Goal: Book appointment/travel/reservation

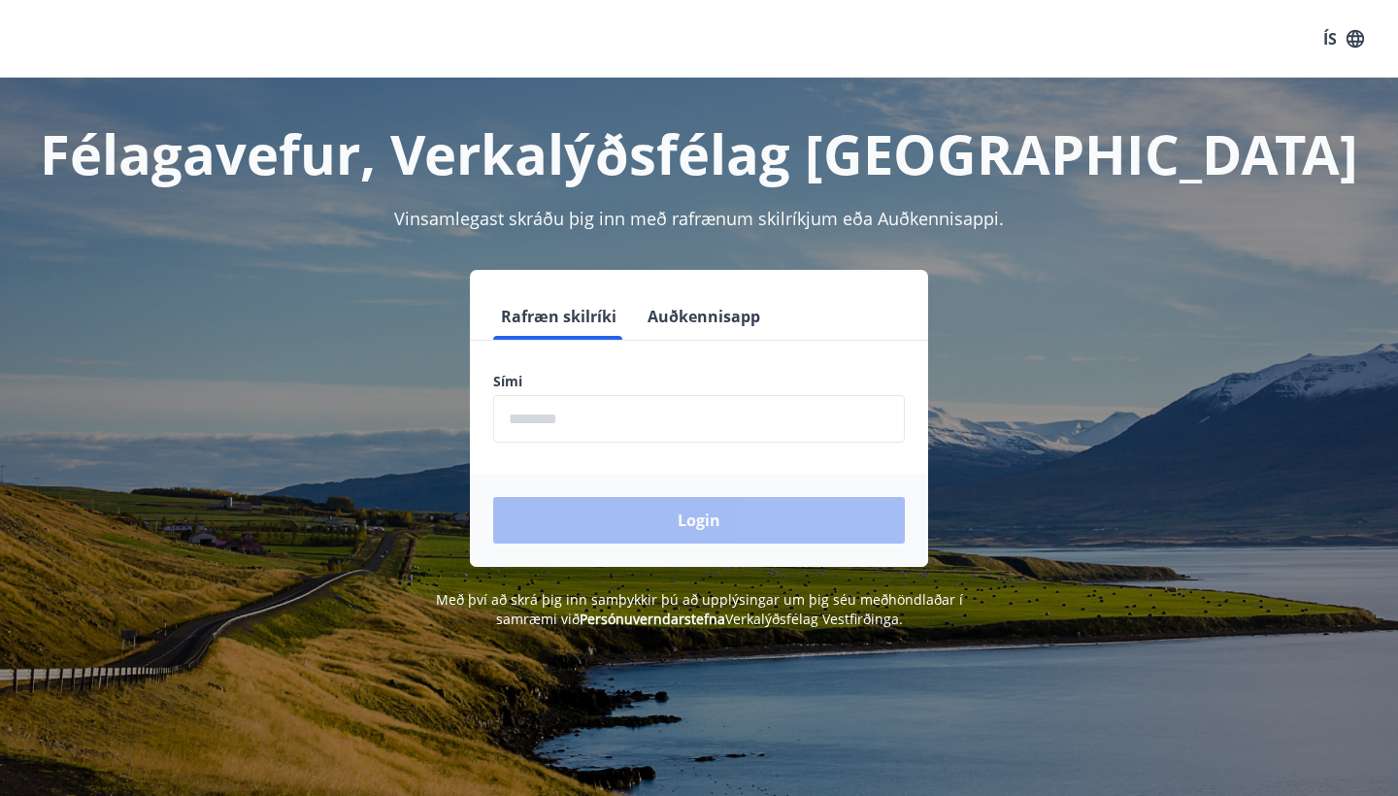
click at [612, 420] on input "phone" at bounding box center [699, 419] width 412 height 48
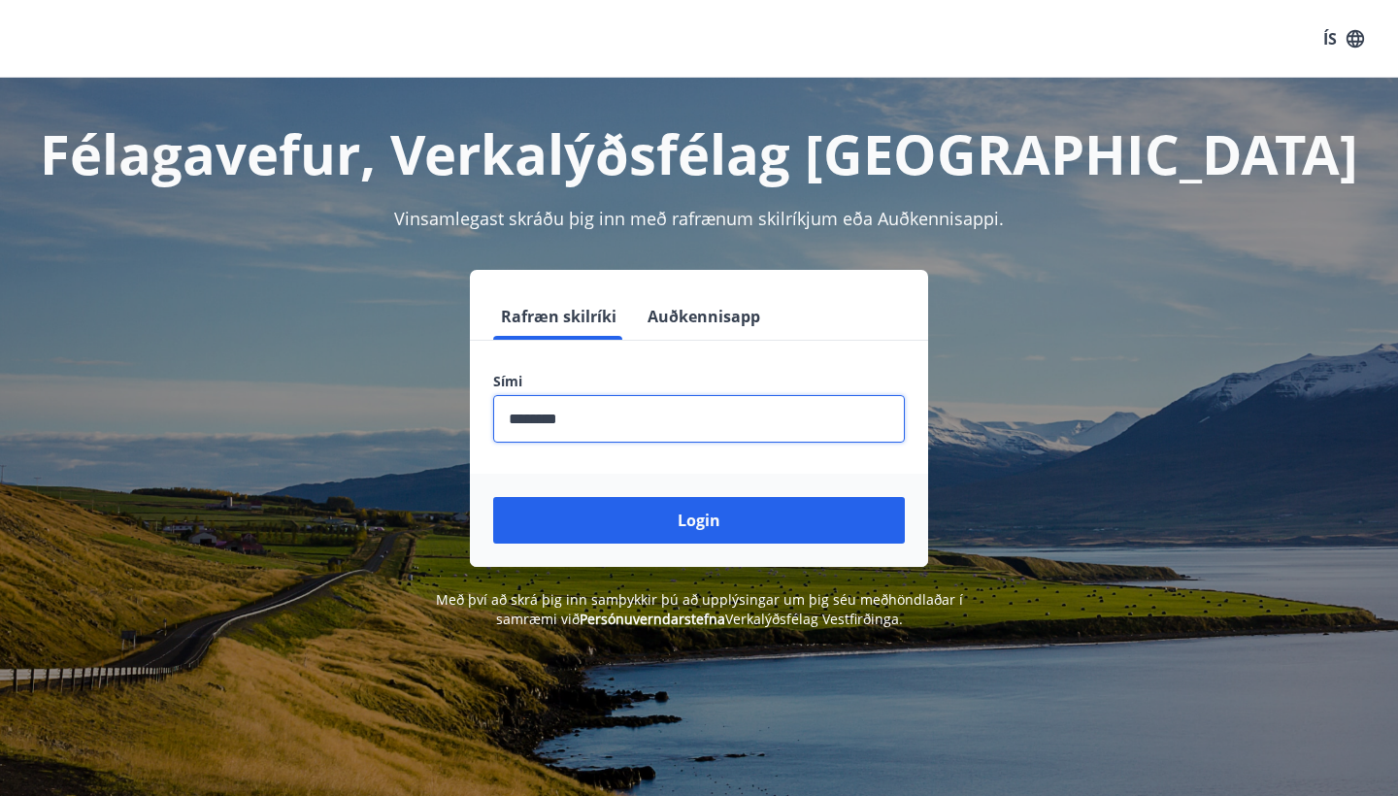
type input "********"
click at [699, 520] on button "Login" at bounding box center [699, 520] width 412 height 47
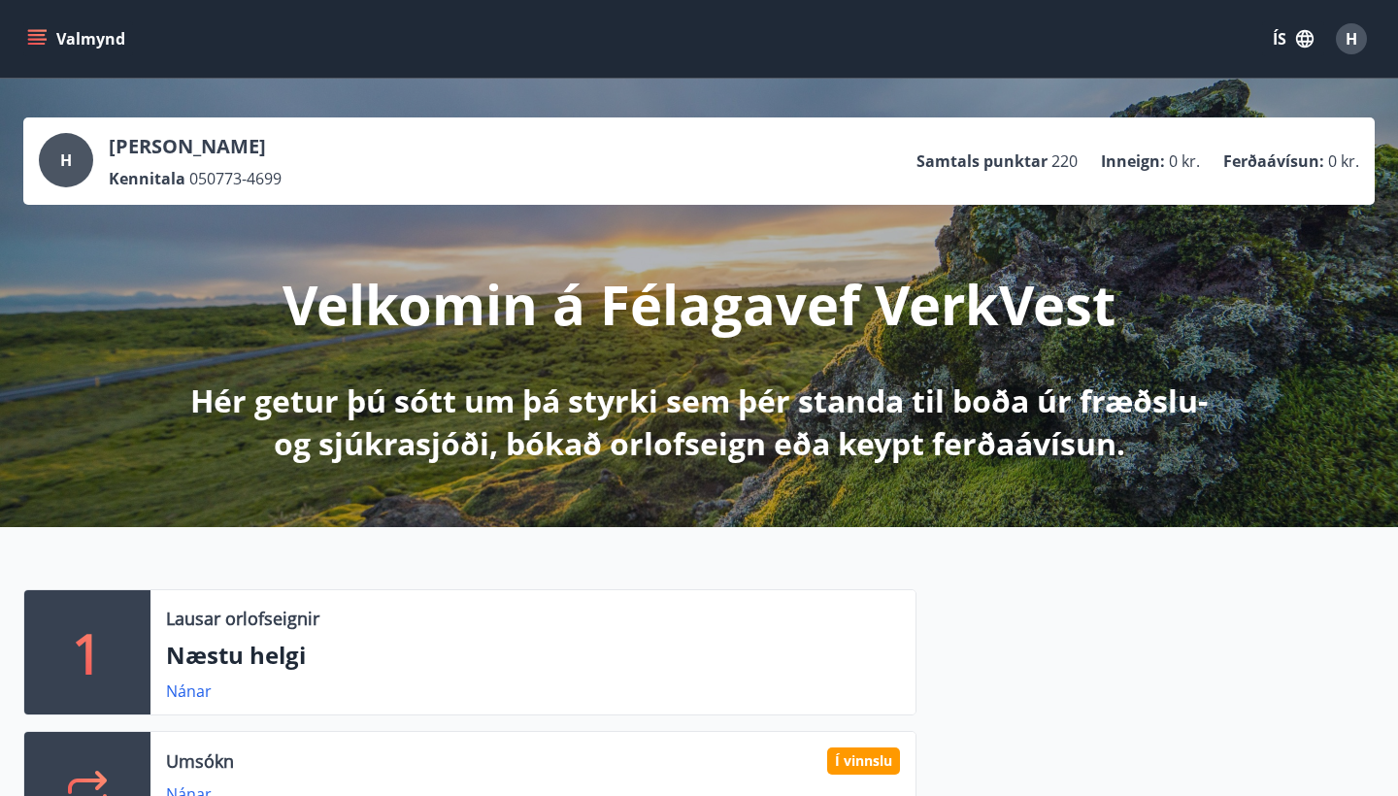
click at [43, 44] on icon "menu" at bounding box center [36, 44] width 17 height 2
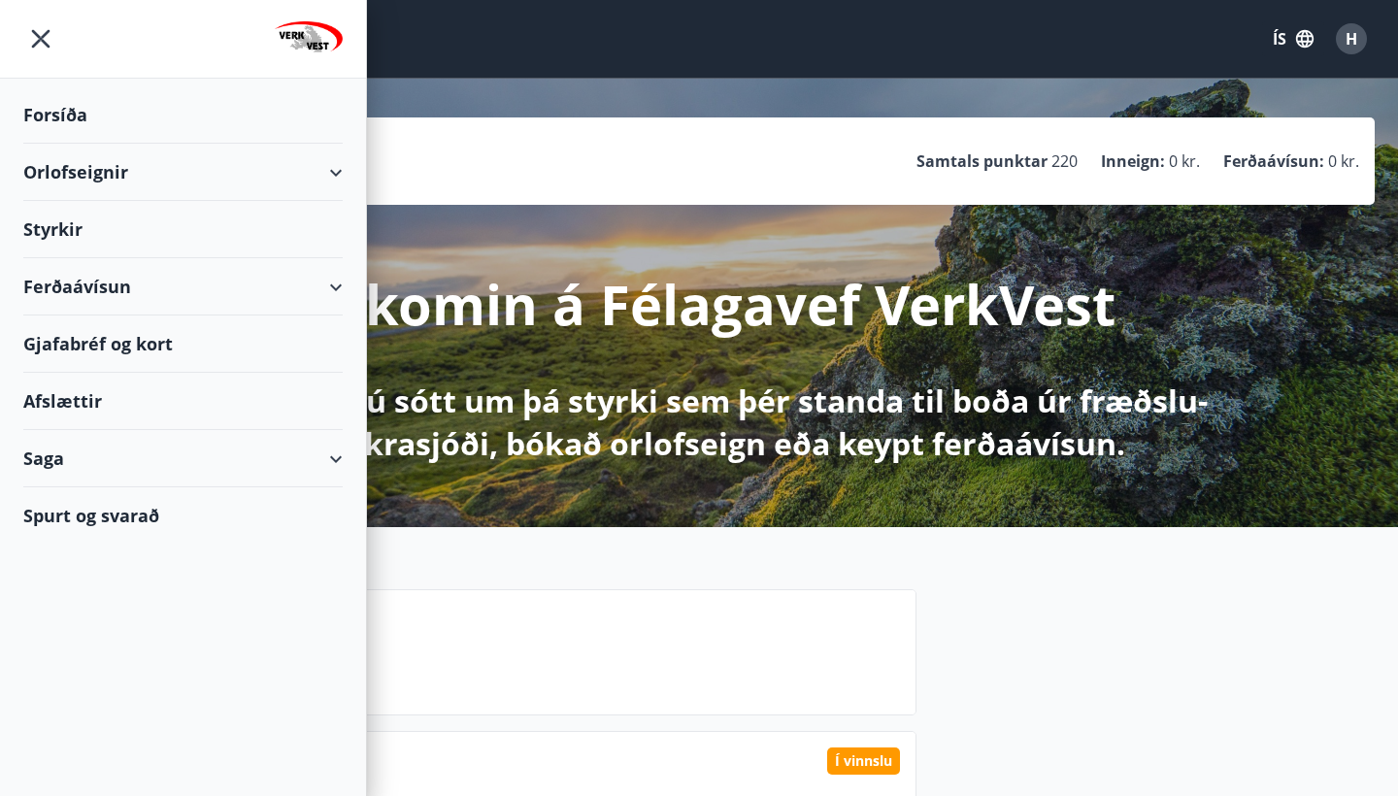
click at [337, 175] on div "Orlofseignir" at bounding box center [182, 172] width 319 height 57
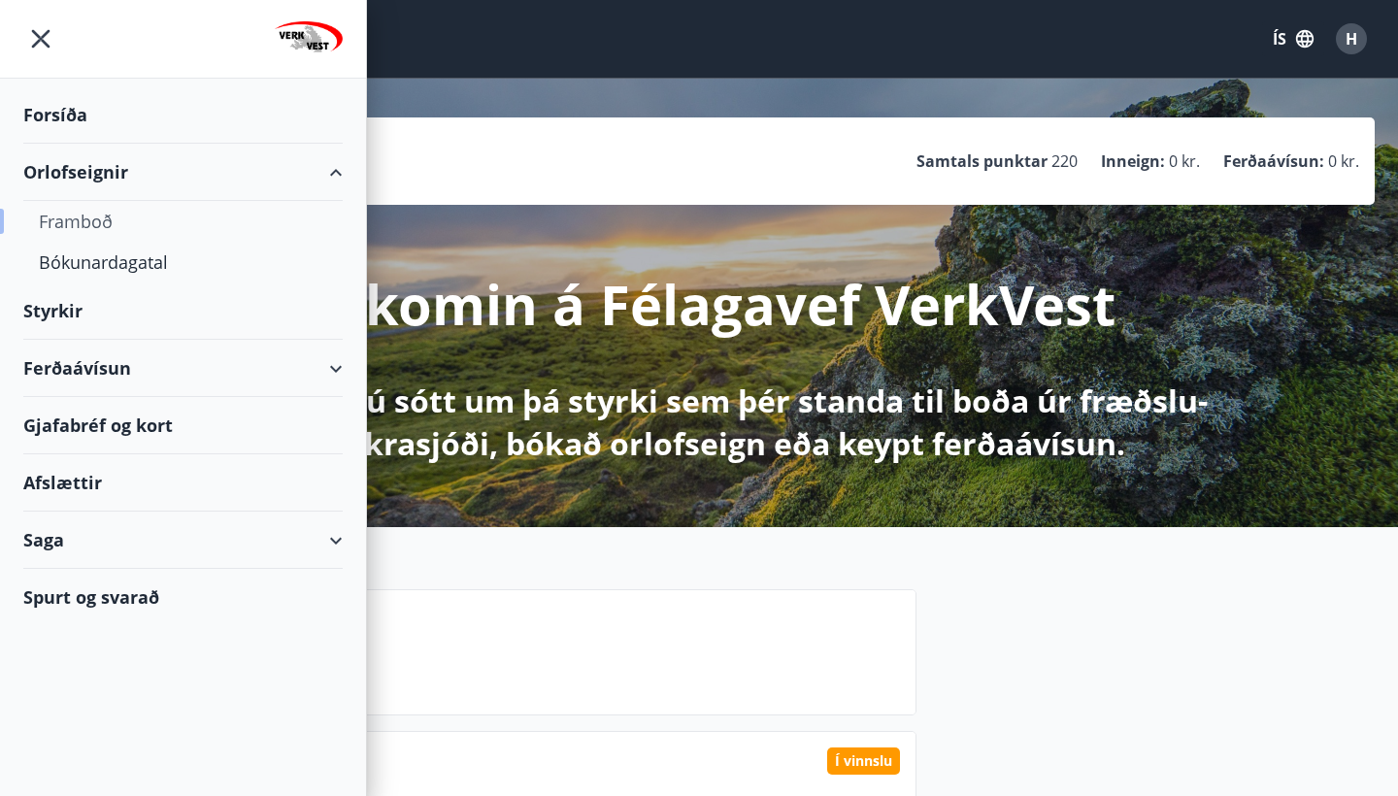
click at [100, 217] on div "Framboð" at bounding box center [183, 221] width 288 height 41
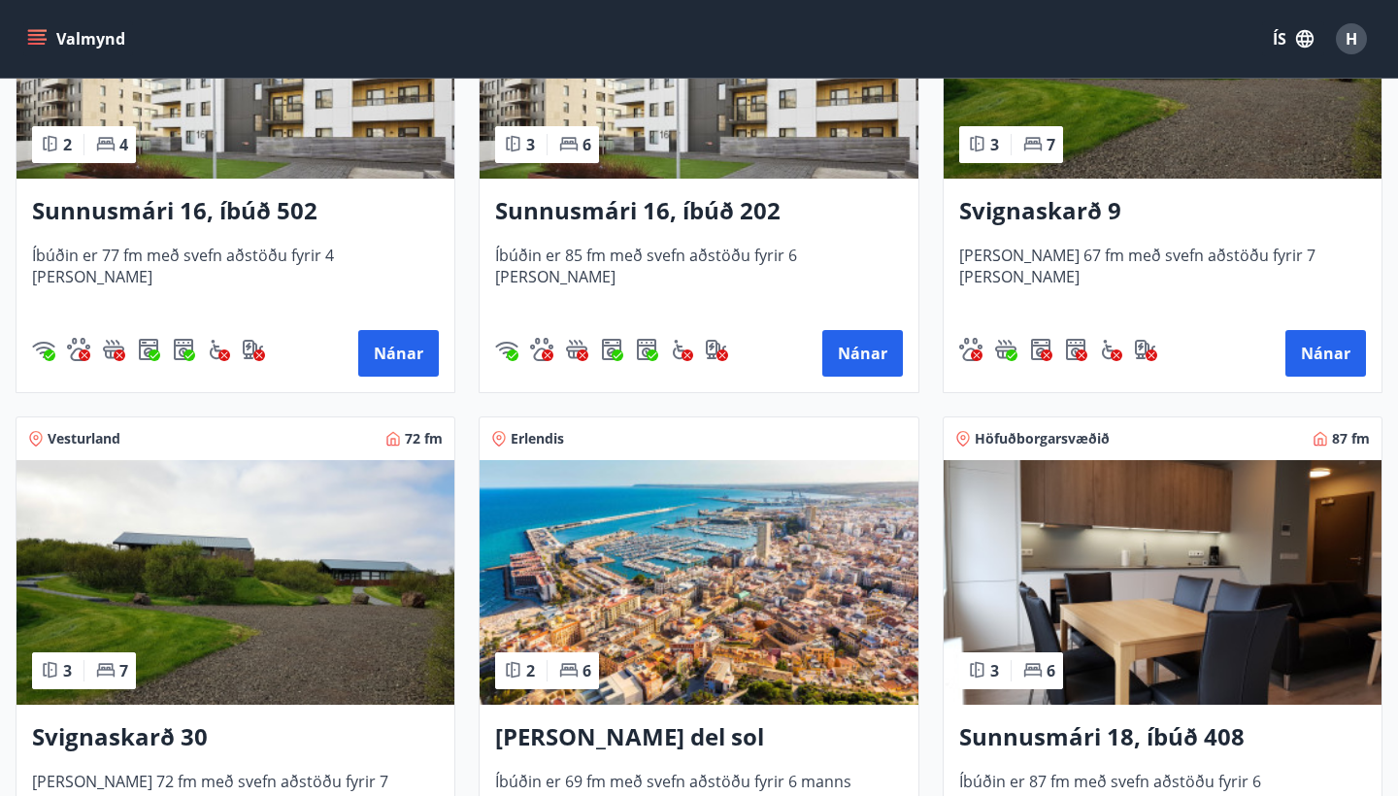
scroll to position [1079, 0]
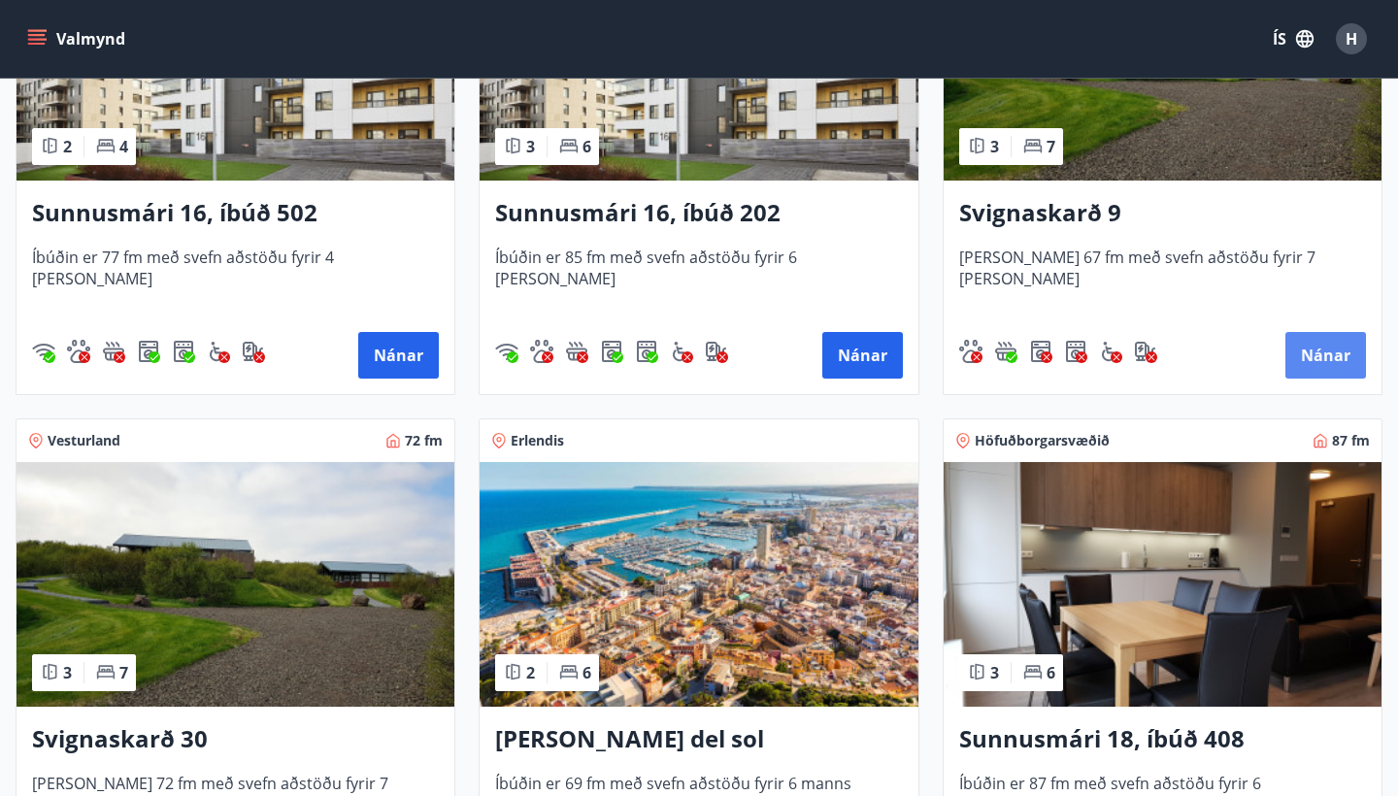
click at [1321, 354] on button "Nánar" at bounding box center [1325, 355] width 81 height 47
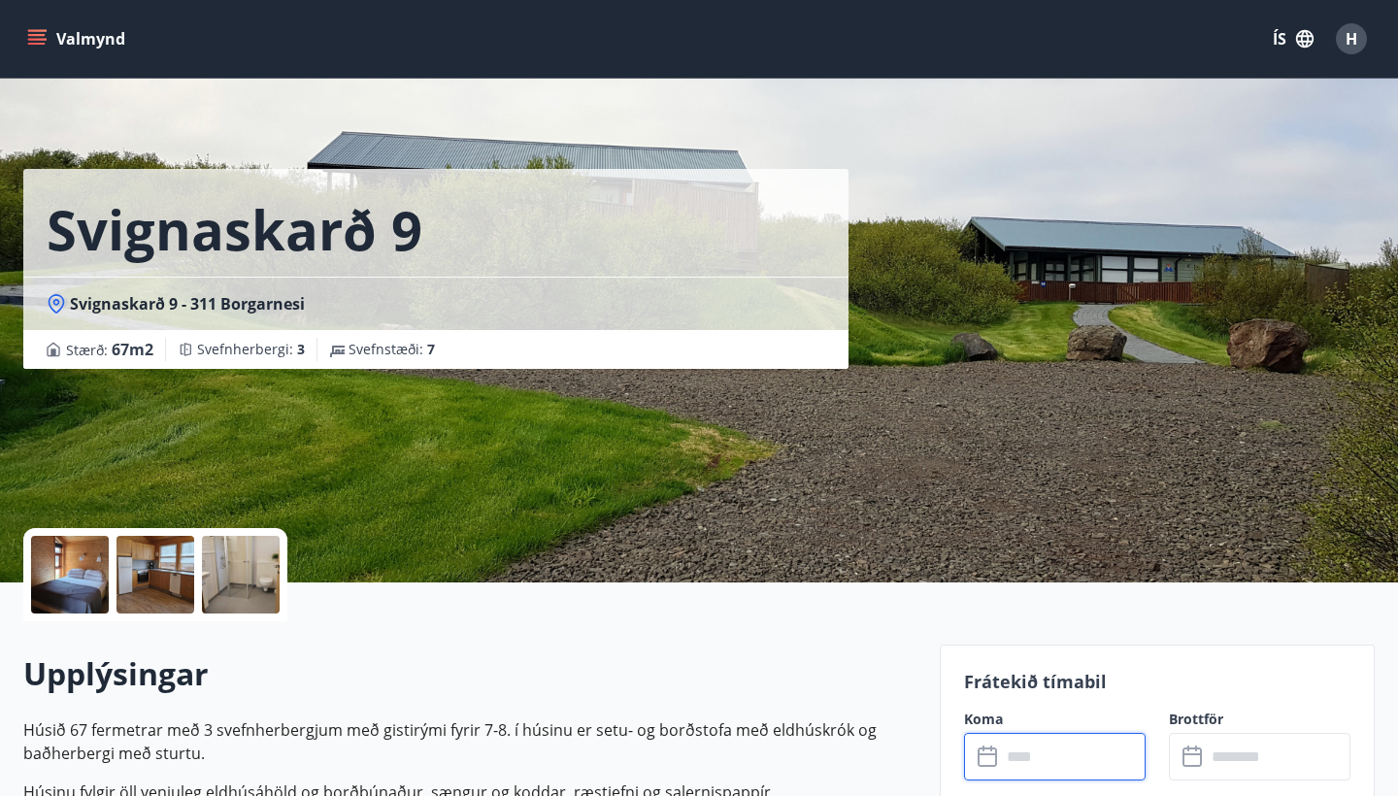
click at [1003, 756] on input "text" at bounding box center [1073, 757] width 145 height 48
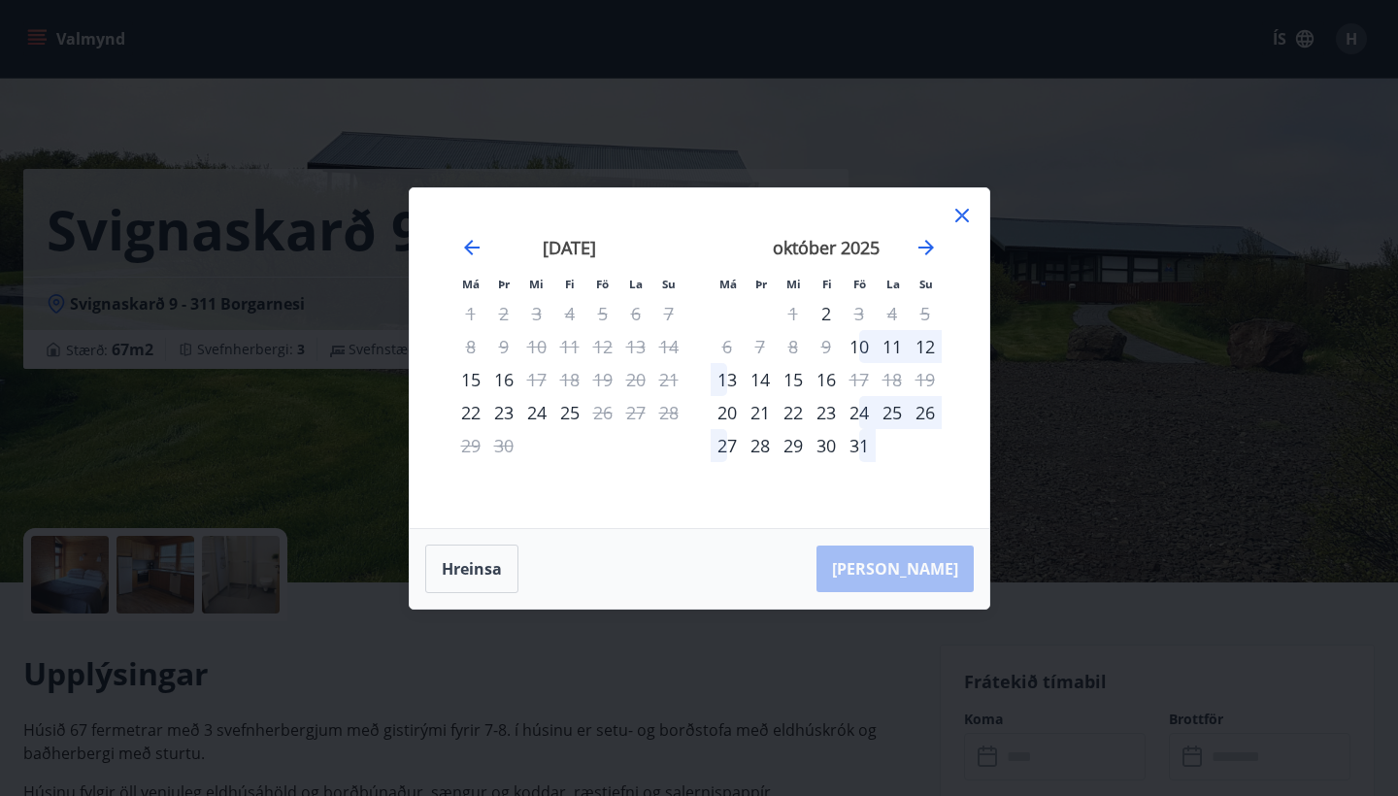
click at [955, 205] on icon at bounding box center [961, 215] width 23 height 23
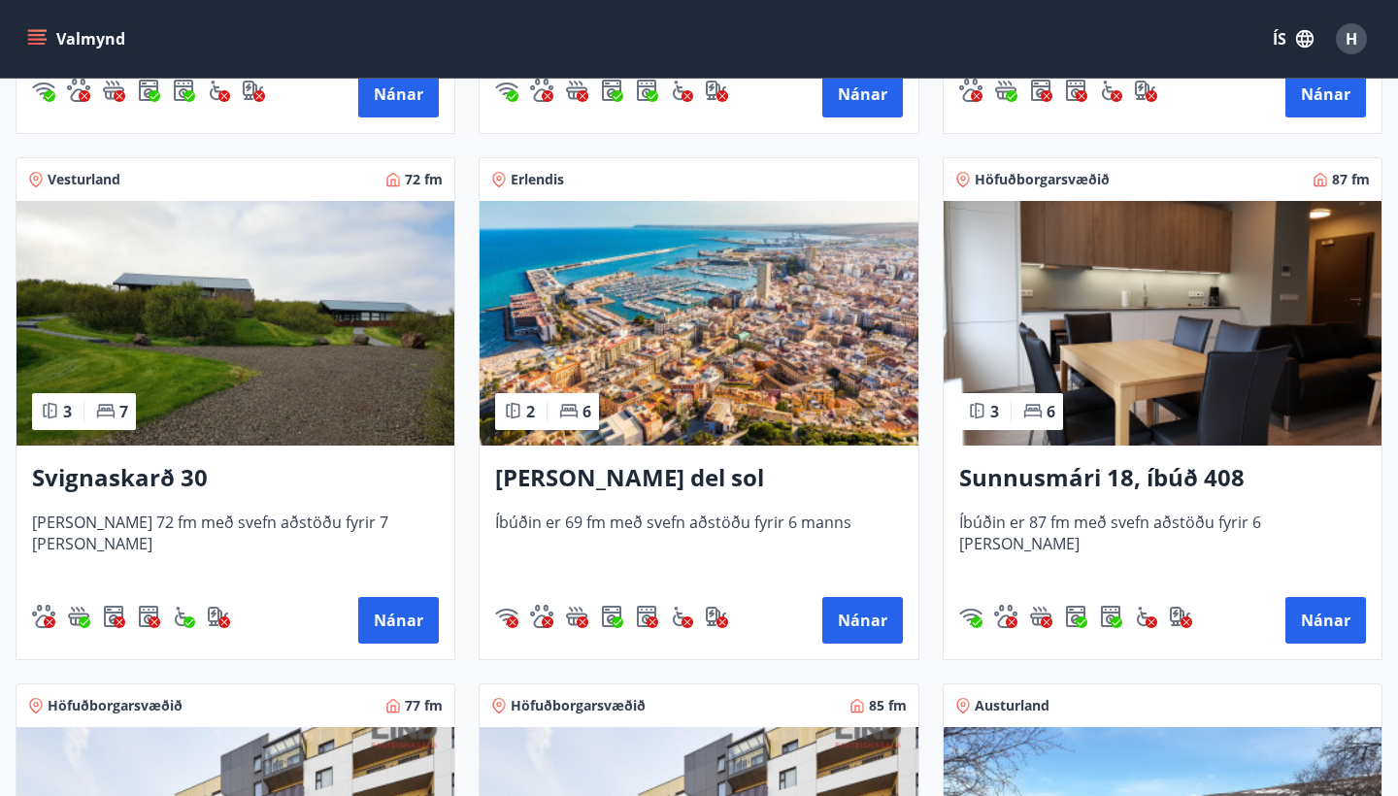
scroll to position [1349, 0]
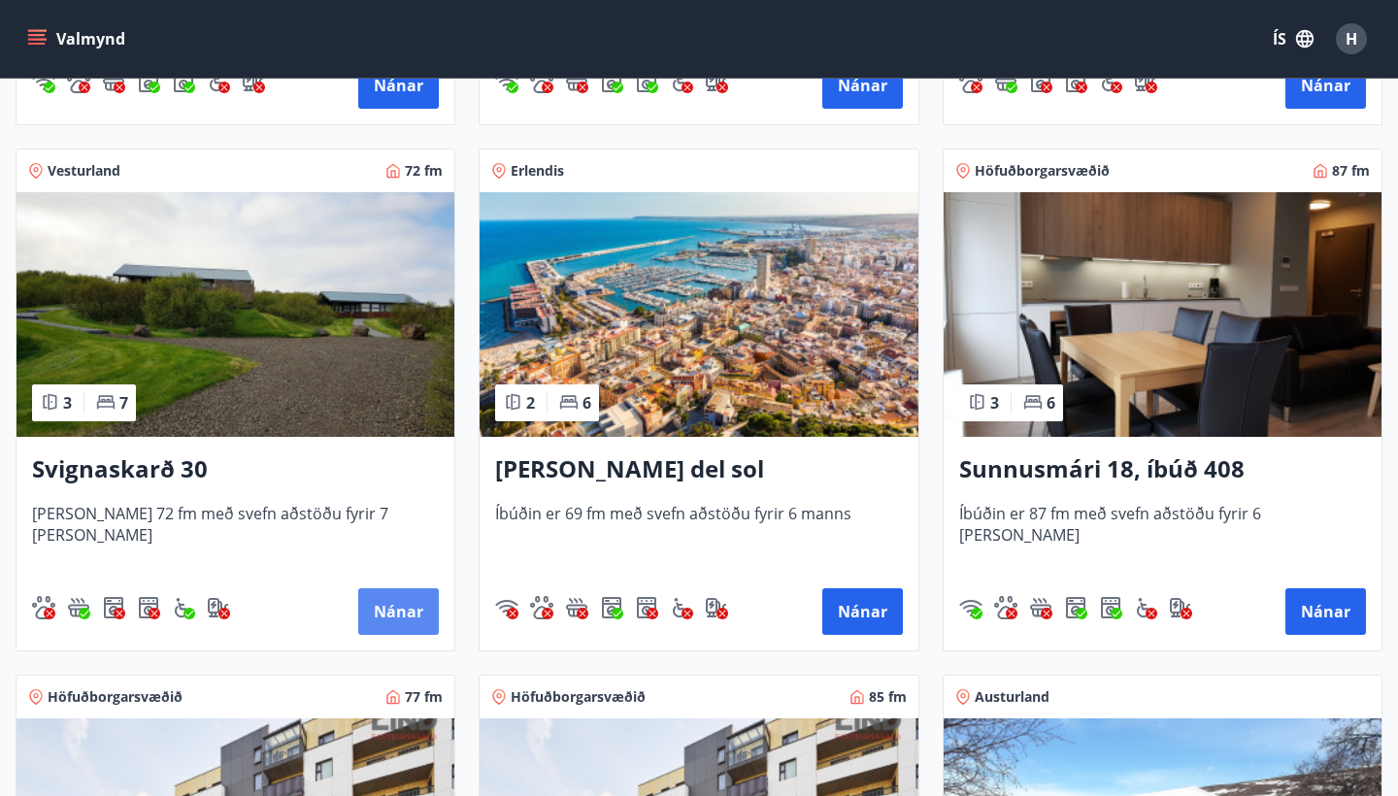
click at [420, 590] on button "Nánar" at bounding box center [398, 611] width 81 height 47
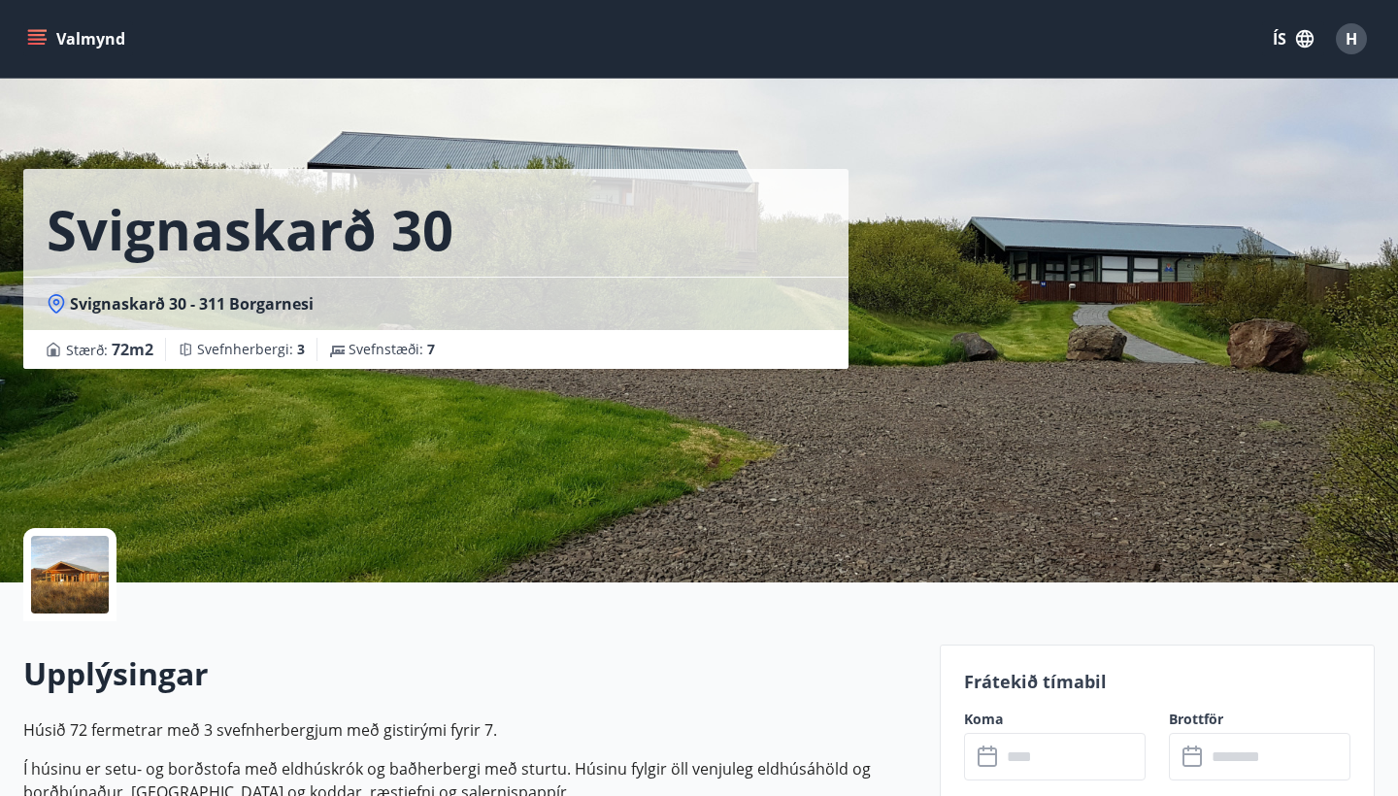
click at [991, 760] on icon at bounding box center [988, 756] width 23 height 23
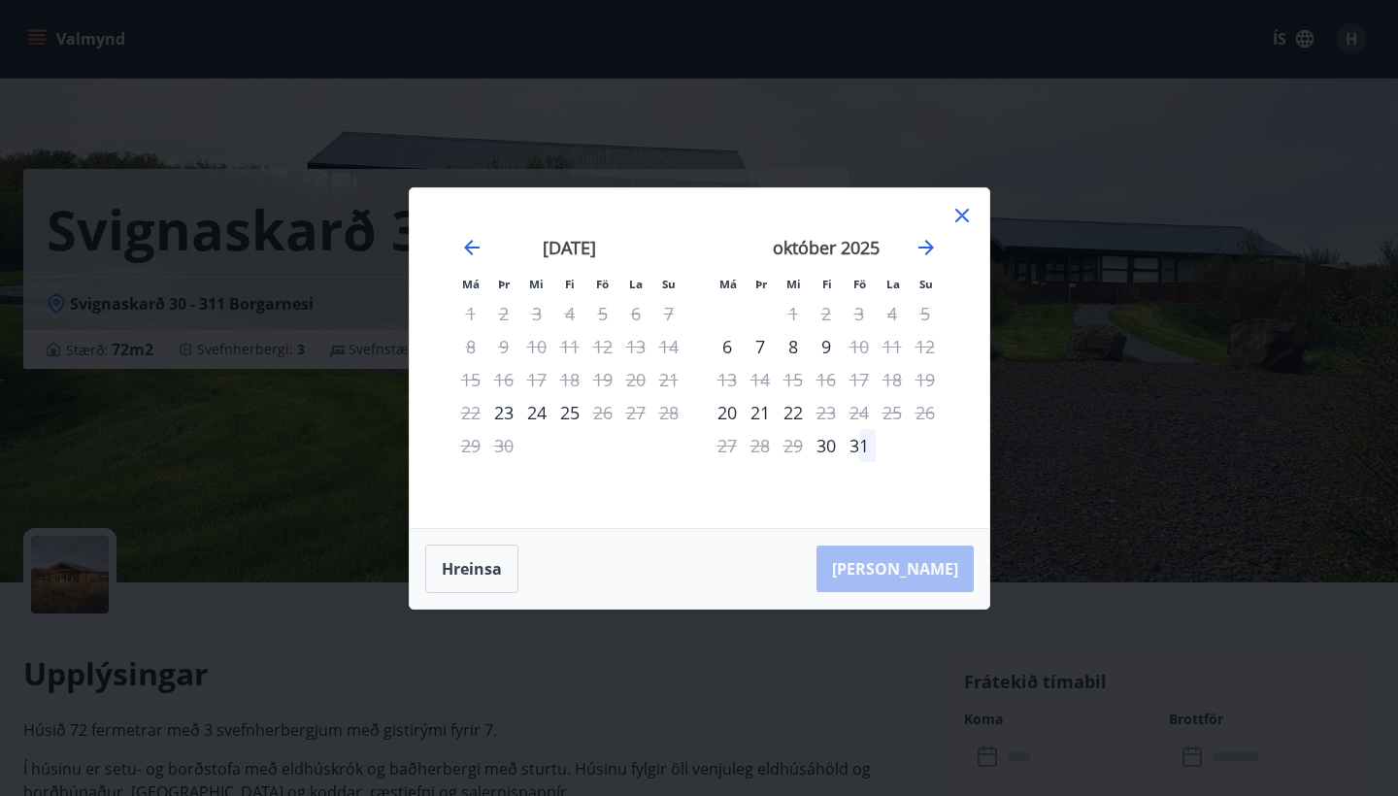
click at [953, 216] on icon at bounding box center [961, 215] width 23 height 23
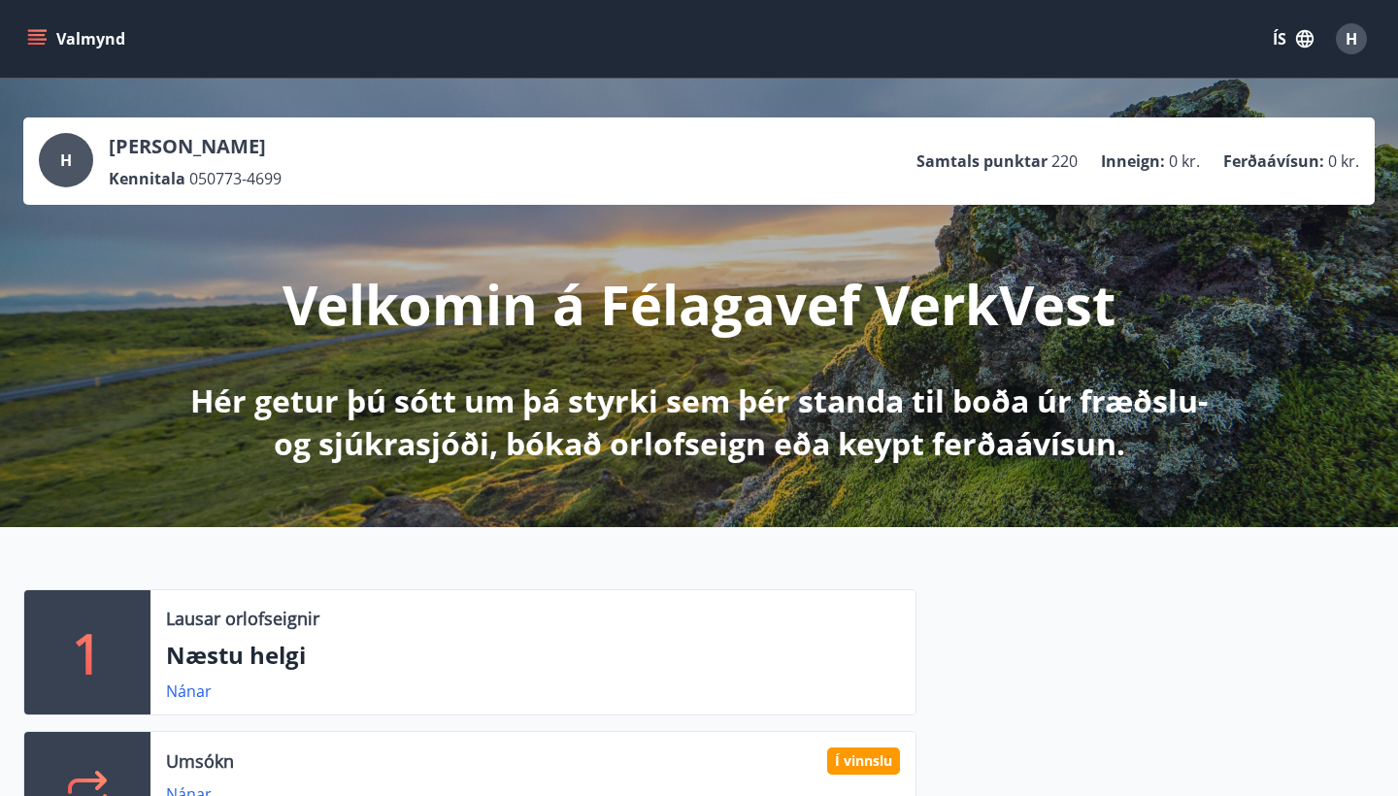
click at [1352, 45] on span "H" at bounding box center [1351, 38] width 12 height 21
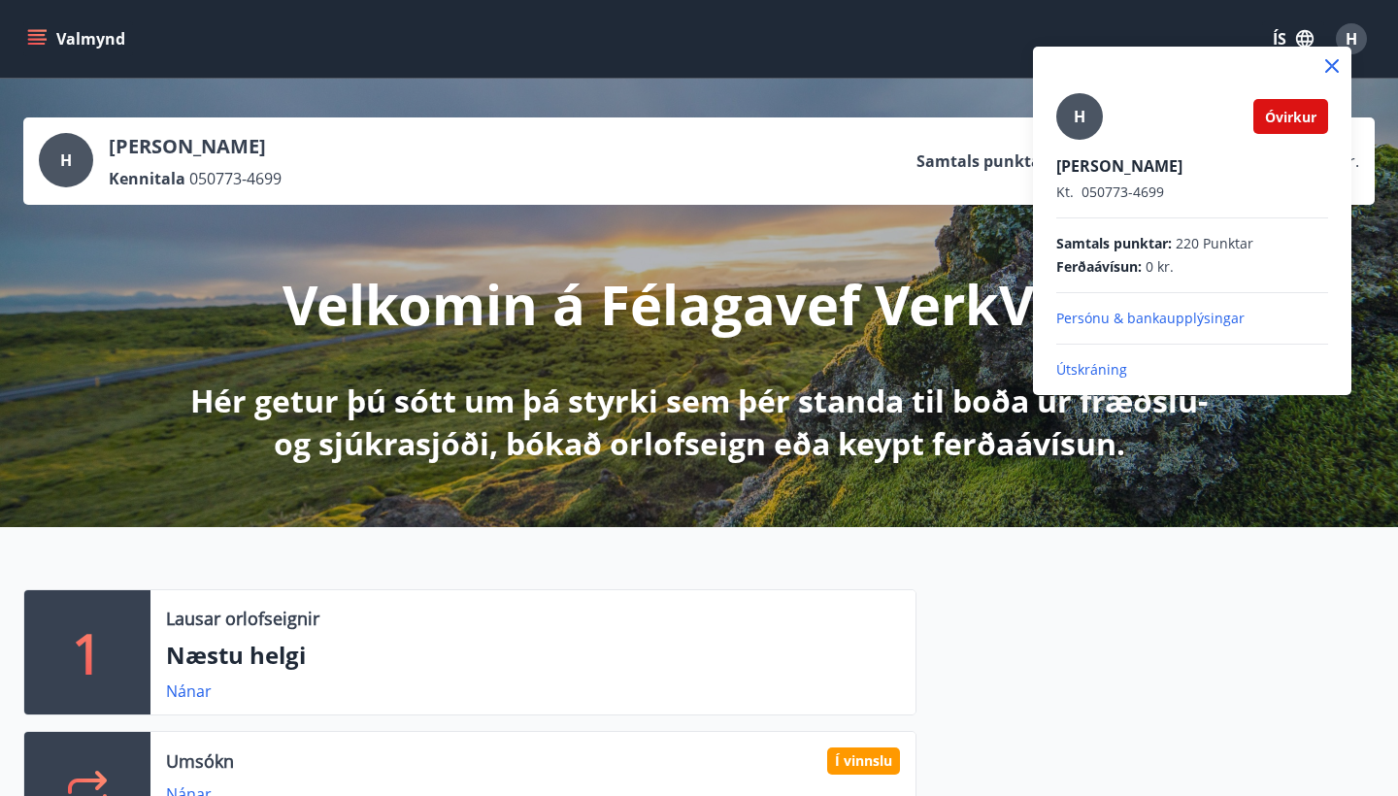
click at [1286, 122] on span "Óvirkur" at bounding box center [1290, 117] width 51 height 18
click at [1086, 370] on p "Útskráning" at bounding box center [1192, 369] width 272 height 19
